Goal: Navigation & Orientation: Find specific page/section

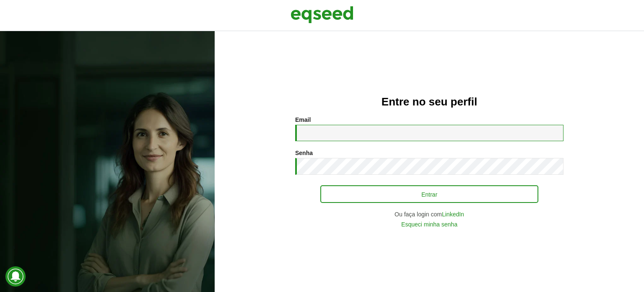
type input "**********"
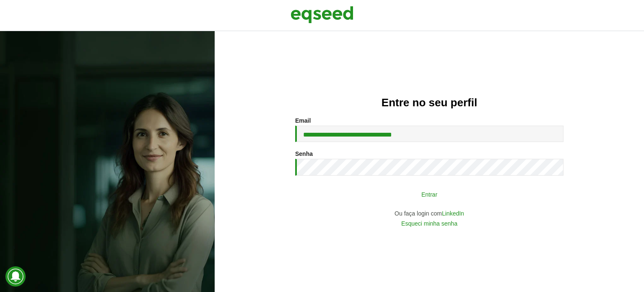
click at [395, 198] on button "Entrar" at bounding box center [430, 194] width 218 height 16
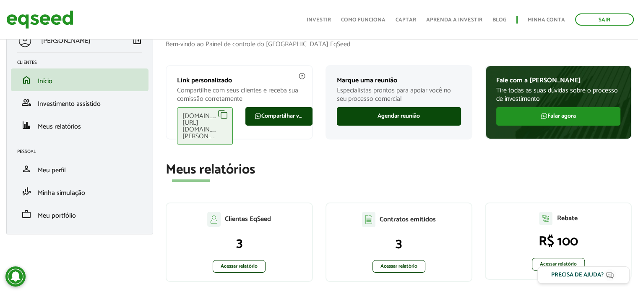
click at [550, 181] on section "Meus relatórios Clientes EqSeed 3 Acessar relatório Contratos emitidos 3 Acessa…" at bounding box center [399, 226] width 466 height 128
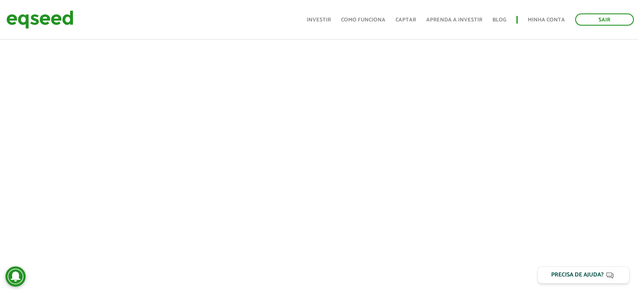
scroll to position [651, 0]
click at [41, 23] on img at bounding box center [39, 19] width 67 height 22
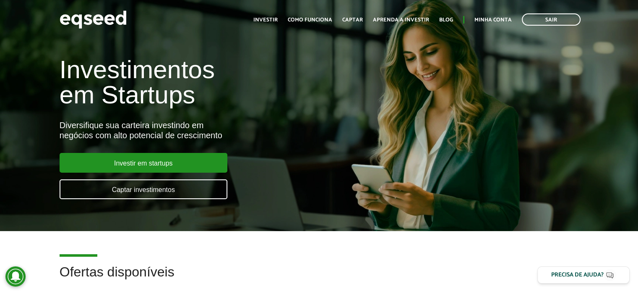
scroll to position [84, 0]
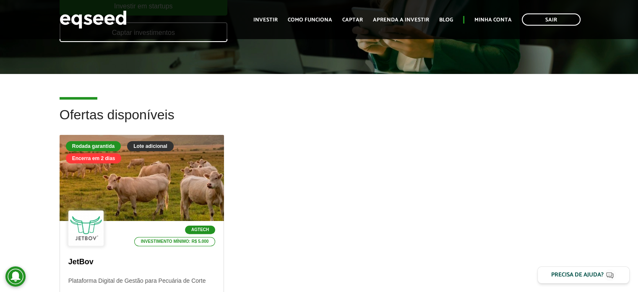
scroll to position [168, 0]
